Goal: Transaction & Acquisition: Book appointment/travel/reservation

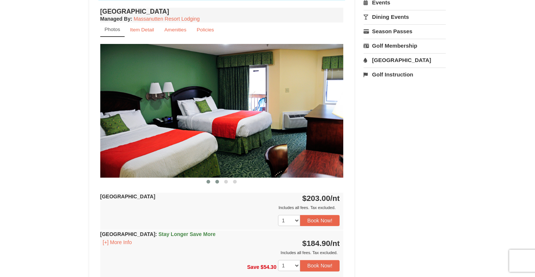
click at [219, 181] on span at bounding box center [218, 182] width 4 height 4
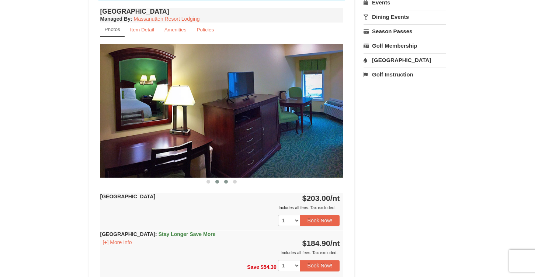
click at [227, 181] on span at bounding box center [226, 182] width 4 height 4
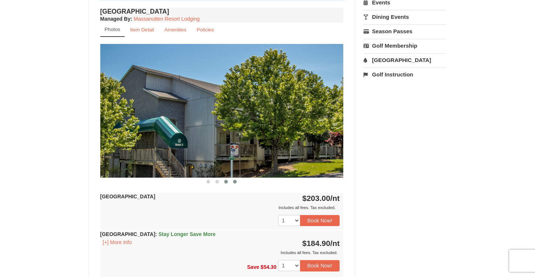
click at [237, 182] on span at bounding box center [235, 182] width 4 height 4
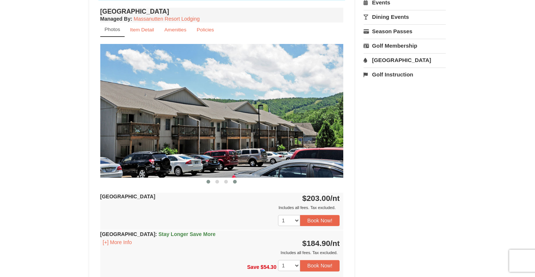
click at [208, 181] on span at bounding box center [209, 182] width 4 height 4
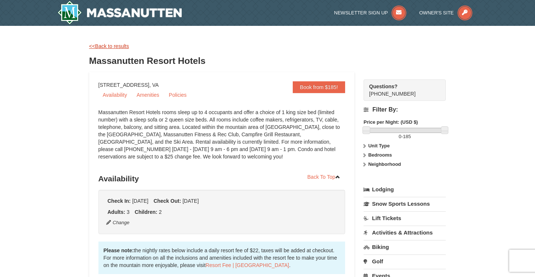
click at [112, 46] on link "<<Back to results" at bounding box center [109, 46] width 40 height 6
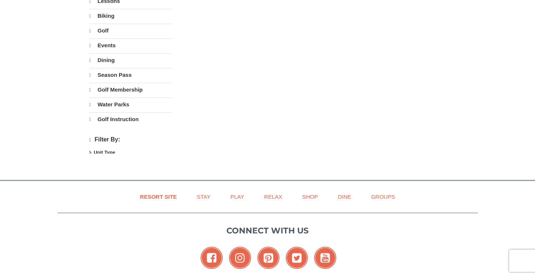
select select "10"
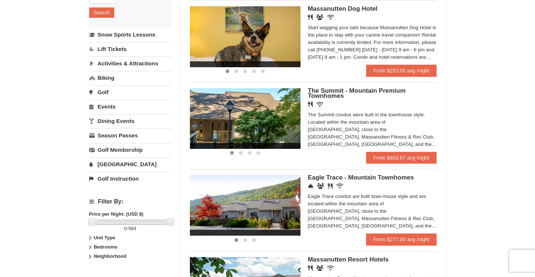
scroll to position [141, 0]
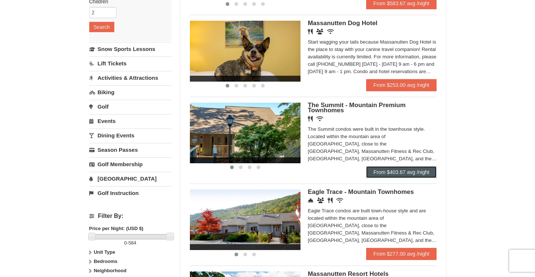
click at [396, 173] on link "From $403.67 avg /night" at bounding box center [401, 172] width 71 height 12
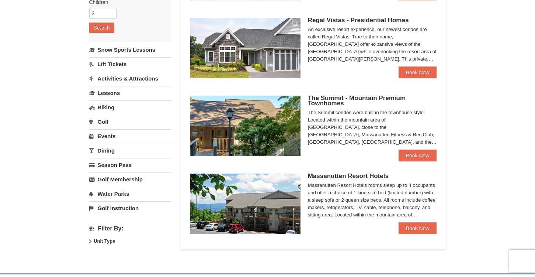
scroll to position [140, 0]
select select "10"
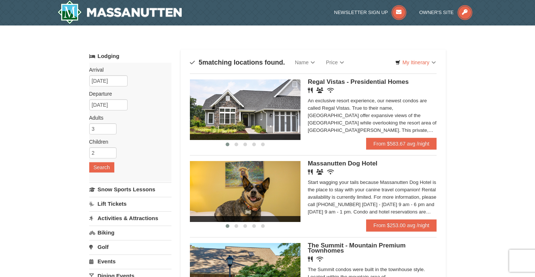
scroll to position [0, 0]
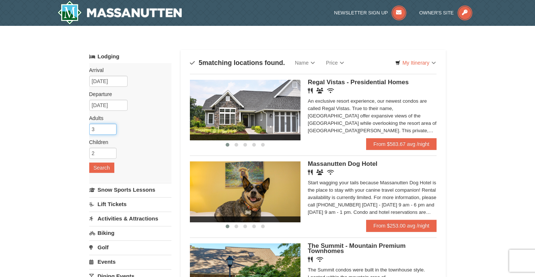
click at [100, 127] on input "3" at bounding box center [102, 129] width 27 height 11
click at [112, 127] on input "4" at bounding box center [102, 129] width 27 height 11
click at [112, 127] on input "5" at bounding box center [102, 129] width 27 height 11
type input "6"
click at [112, 127] on input "6" at bounding box center [102, 129] width 27 height 11
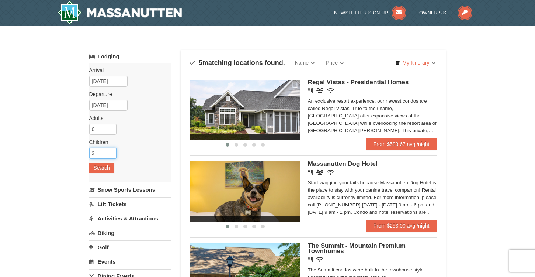
click at [112, 151] on input "3" at bounding box center [102, 153] width 27 height 11
click at [112, 151] on input "4" at bounding box center [102, 153] width 27 height 11
type input "5"
click at [112, 151] on input "5" at bounding box center [102, 153] width 27 height 11
click at [102, 166] on button "Search" at bounding box center [101, 167] width 25 height 10
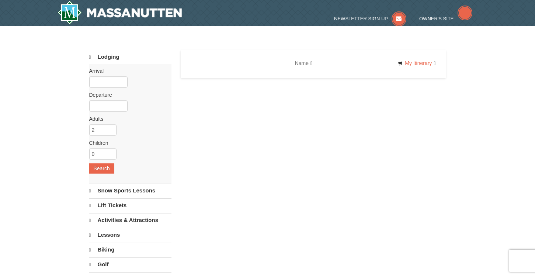
select select "10"
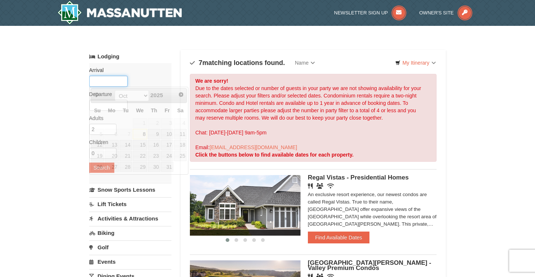
click at [104, 82] on input "text" at bounding box center [108, 81] width 38 height 11
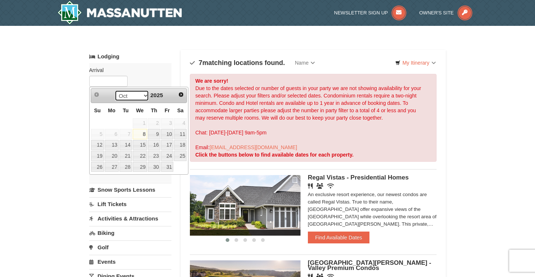
click at [144, 95] on select "Oct Nov Dec" at bounding box center [132, 95] width 34 height 11
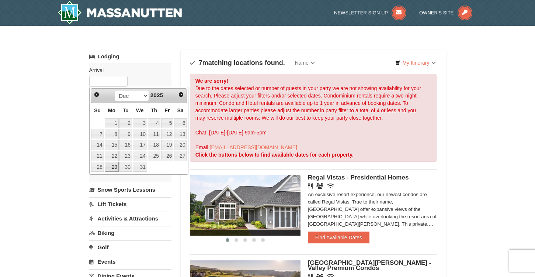
click at [114, 168] on link "29" at bounding box center [112, 167] width 14 height 10
type input "12/29/2025"
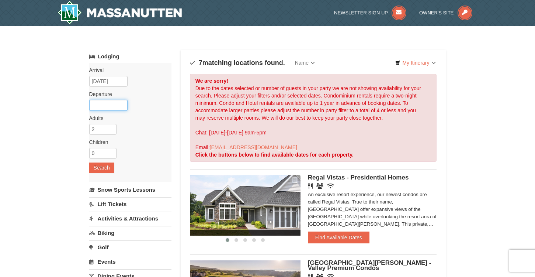
click at [115, 106] on input "text" at bounding box center [108, 105] width 38 height 11
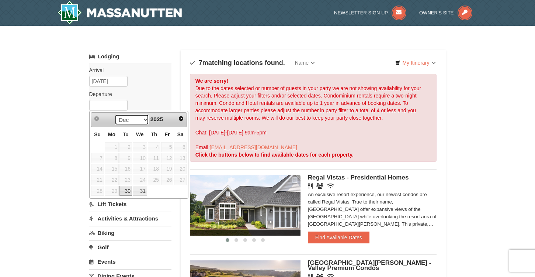
click at [143, 120] on select "Dec" at bounding box center [132, 119] width 34 height 11
click at [181, 117] on span "Next" at bounding box center [181, 119] width 6 height 6
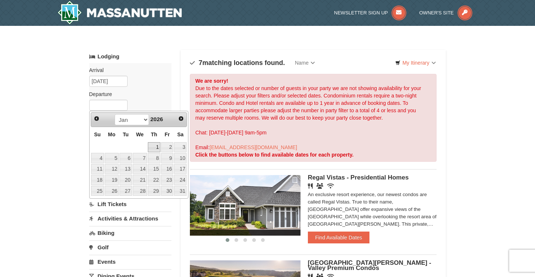
click at [158, 147] on link "1" at bounding box center [154, 147] width 13 height 10
type input "01/01/2026"
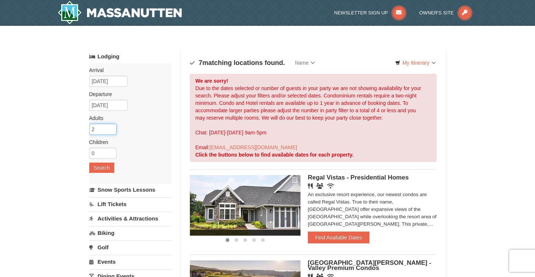
click at [114, 131] on input "2" at bounding box center [102, 129] width 27 height 11
click at [113, 128] on input "3" at bounding box center [102, 129] width 27 height 11
click at [113, 128] on input "4" at bounding box center [102, 129] width 27 height 11
click at [113, 128] on input "5" at bounding box center [102, 129] width 27 height 11
type input "6"
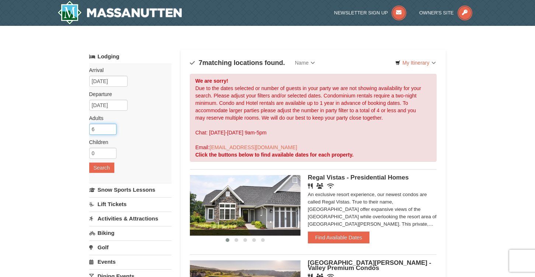
click at [113, 128] on input "6" at bounding box center [102, 129] width 27 height 11
click at [111, 150] on input "1" at bounding box center [102, 153] width 27 height 11
click at [111, 150] on input "2" at bounding box center [102, 153] width 27 height 11
click at [111, 150] on input "3" at bounding box center [102, 153] width 27 height 11
click at [111, 150] on input "4" at bounding box center [102, 153] width 27 height 11
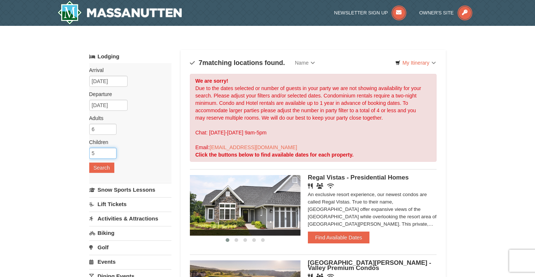
type input "5"
click at [111, 150] on input "5" at bounding box center [102, 153] width 27 height 11
click at [101, 167] on button "Search" at bounding box center [101, 167] width 25 height 10
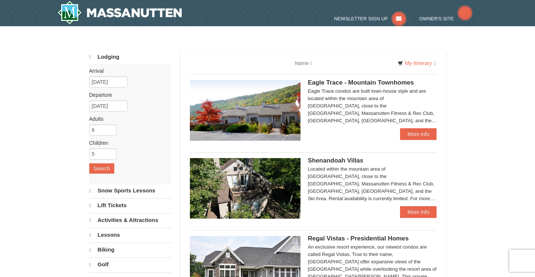
select select "10"
